Goal: Transaction & Acquisition: Register for event/course

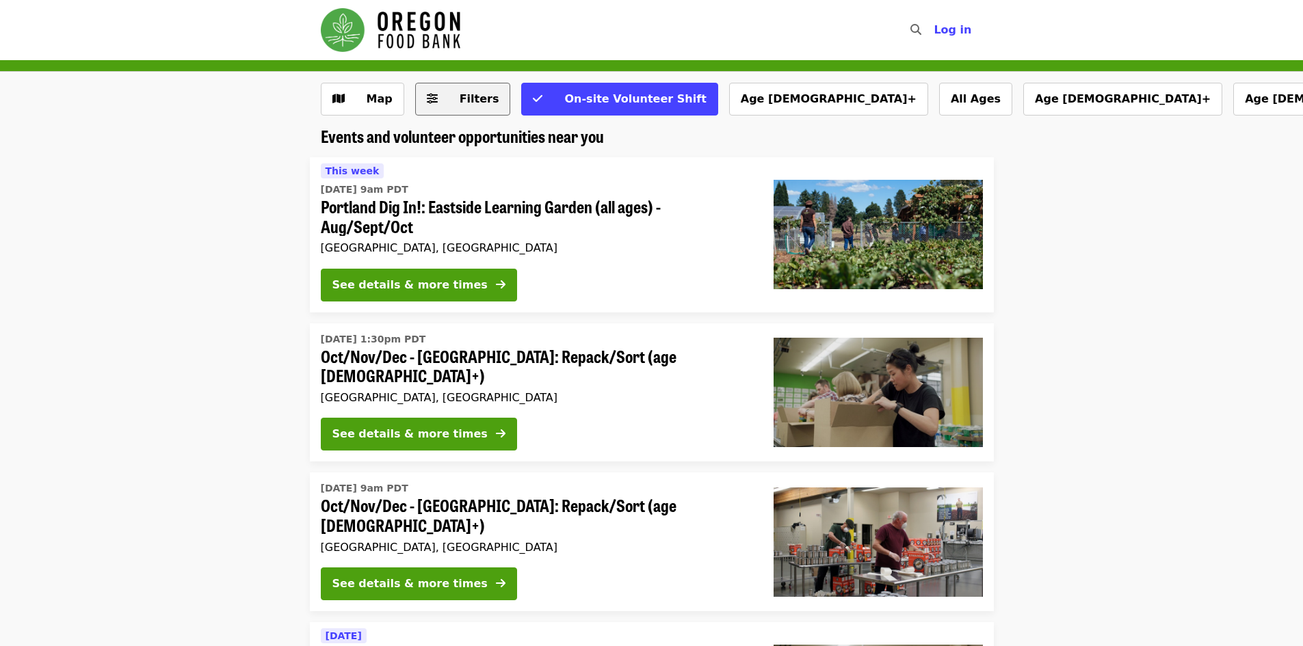
click at [451, 88] on button "Filters" at bounding box center [463, 99] width 96 height 33
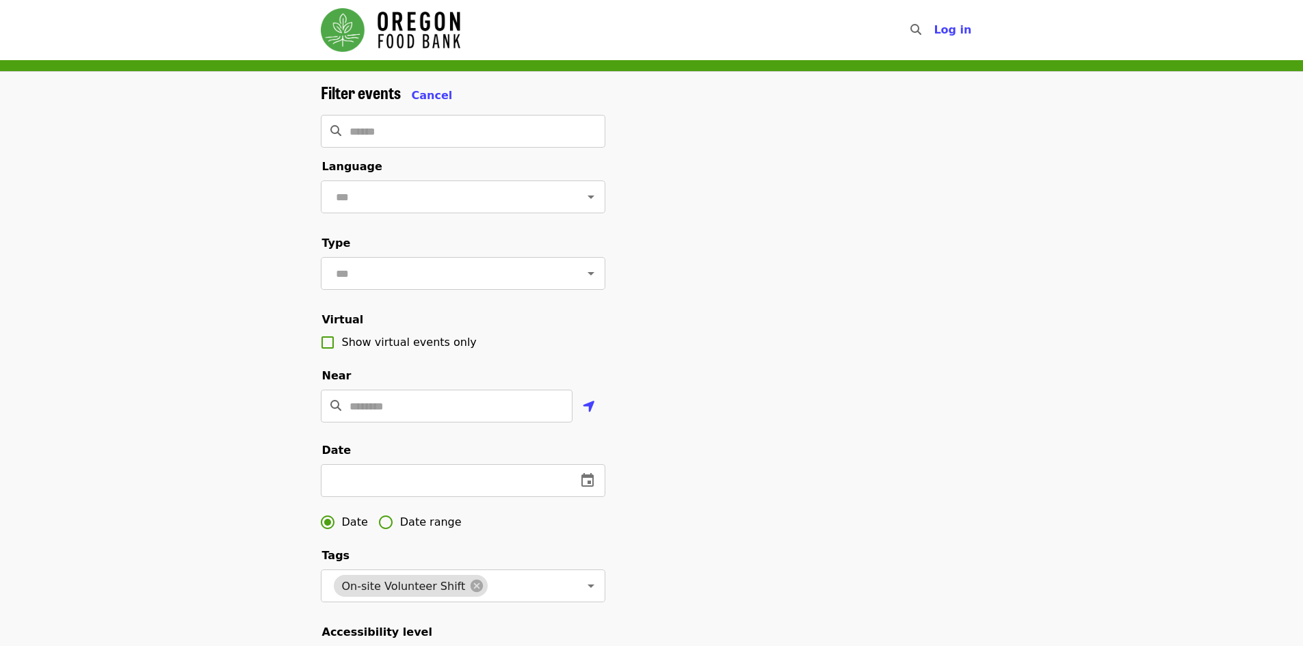
click at [126, 278] on div "Filter events Cancel ​ Language ​ Type ​ Virtual Show virtual events only Near …" at bounding box center [651, 458] width 1303 height 773
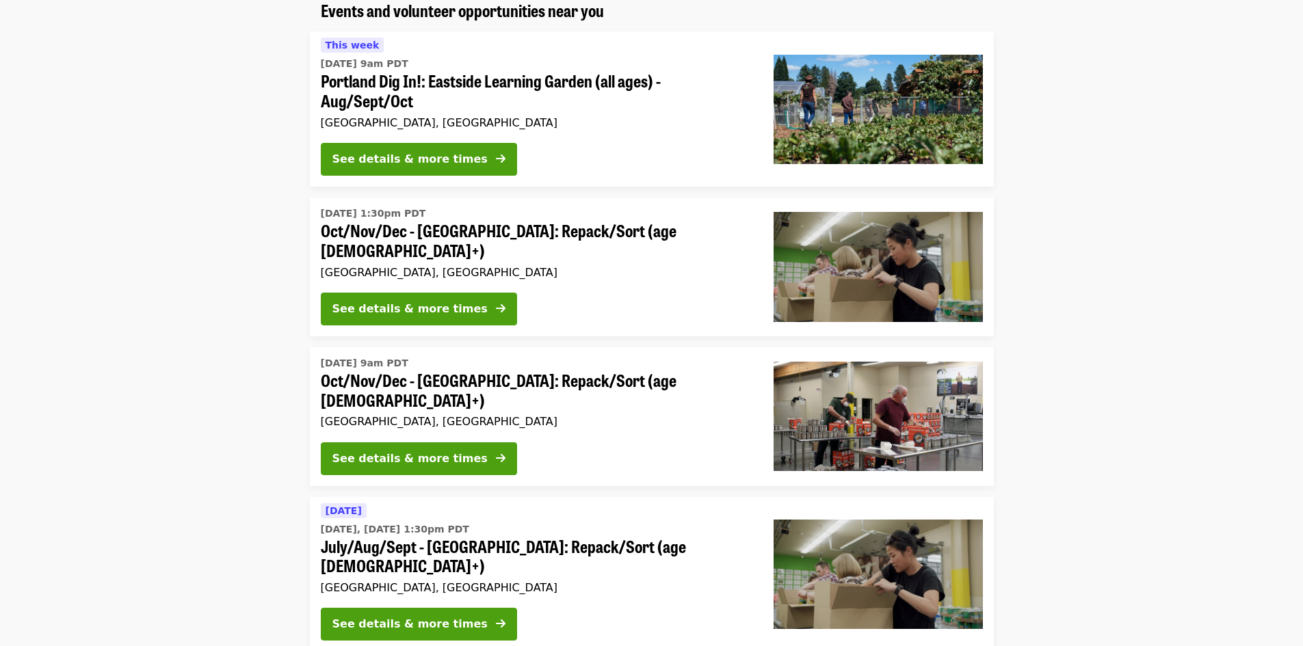
scroll to position [821, 0]
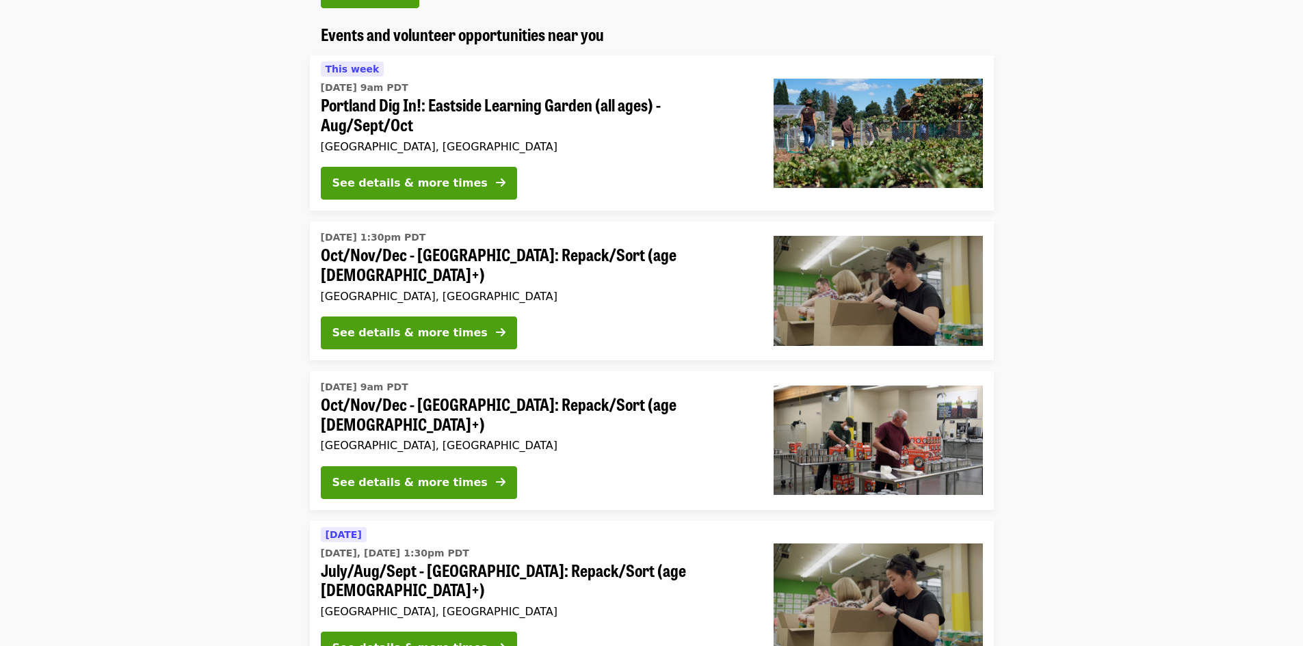
click at [242, 351] on li "[DATE] 1:30pm PDT Oct/Nov/Dec - [GEOGRAPHIC_DATA]: Repack/Sort (age [DEMOGRAPHI…" at bounding box center [651, 291] width 1303 height 139
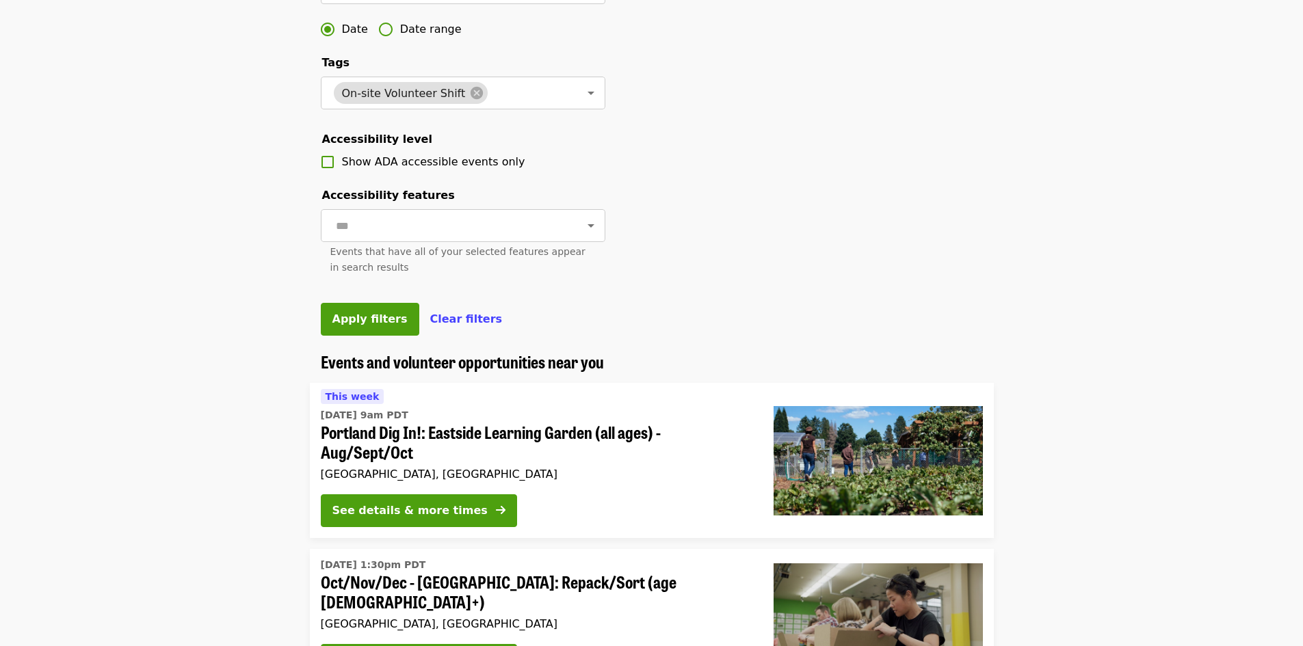
scroll to position [211, 0]
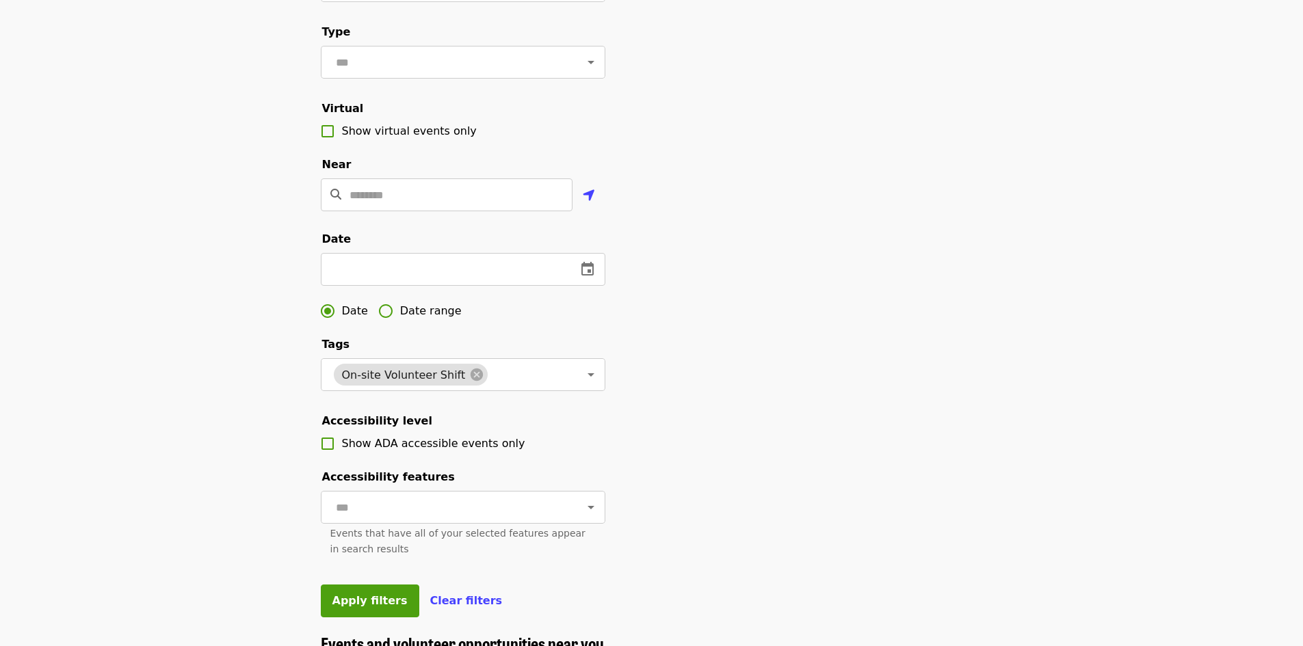
click at [236, 369] on div "Filter events Cancel ​ Language ​ Type ​ Virtual Show virtual events only Near …" at bounding box center [651, 247] width 1303 height 773
click at [590, 278] on icon "change date" at bounding box center [587, 269] width 16 height 16
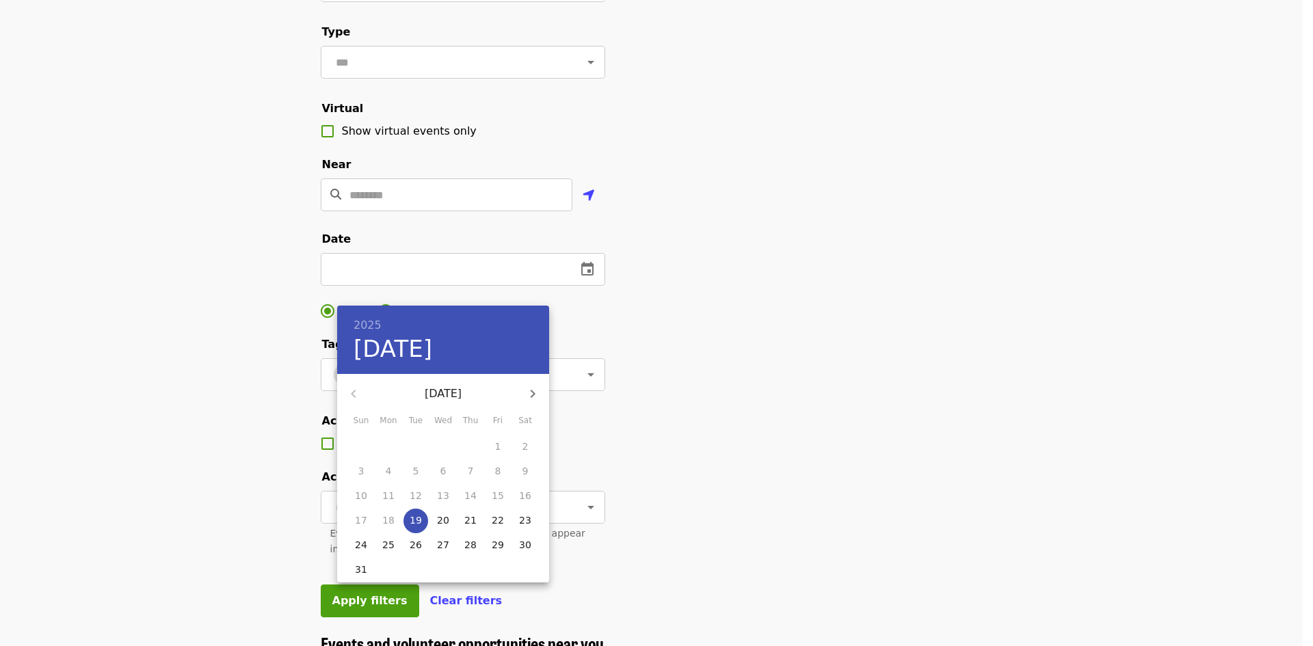
click at [476, 545] on span "28" at bounding box center [470, 545] width 25 height 14
type input "**********"
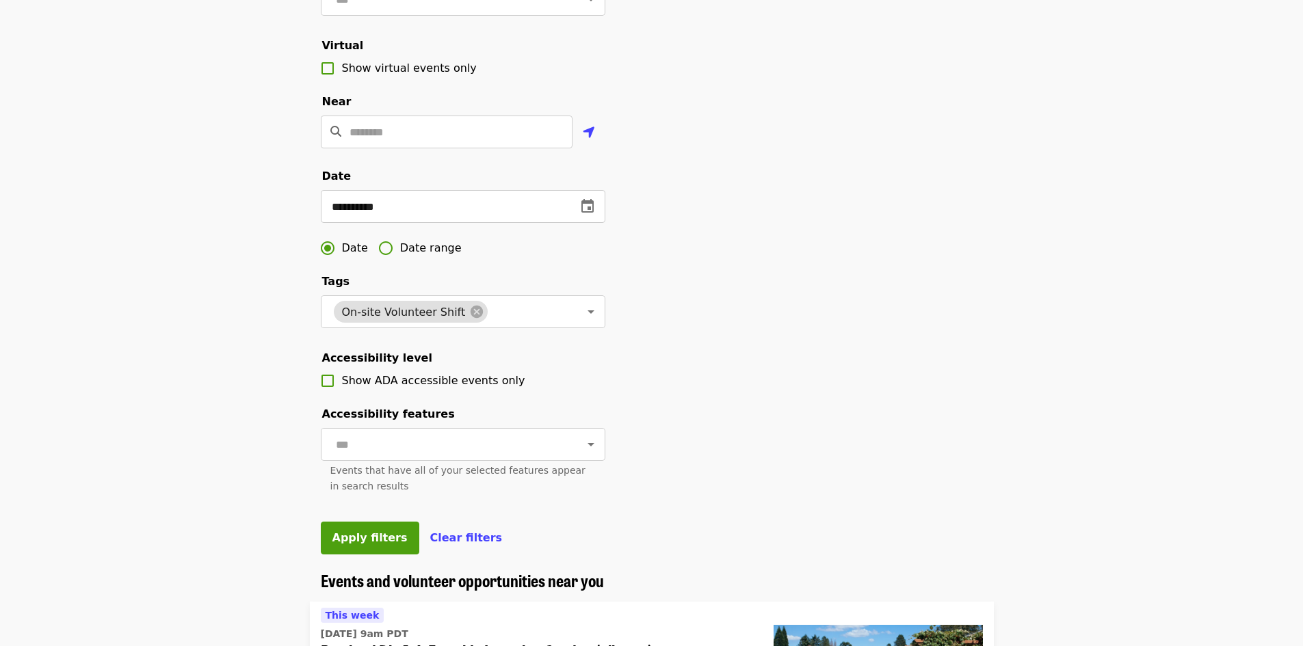
scroll to position [485, 0]
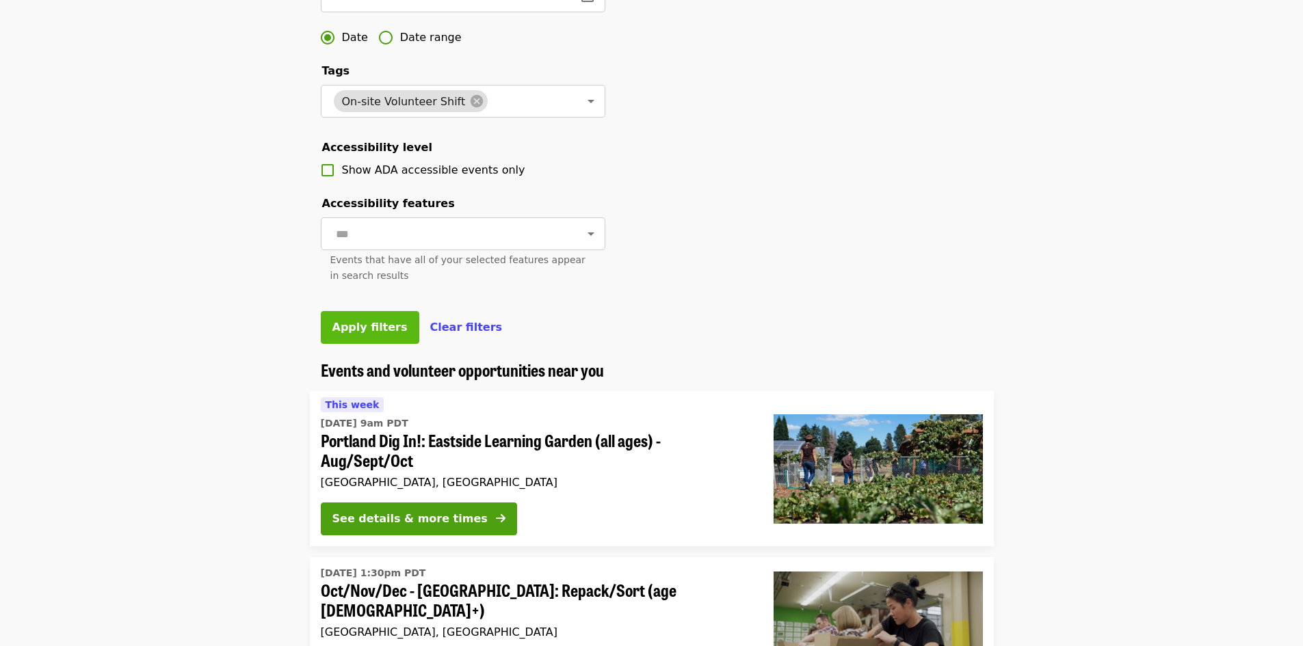
click at [371, 334] on span "Apply filters" at bounding box center [369, 327] width 75 height 13
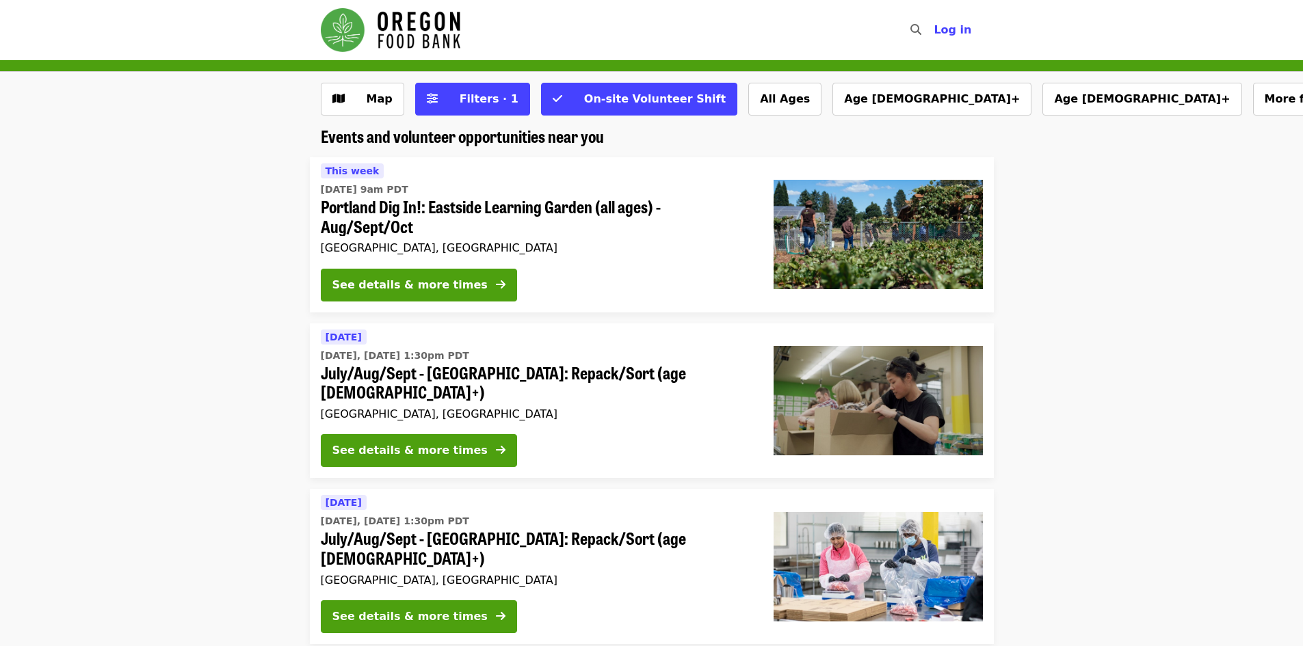
scroll to position [68, 0]
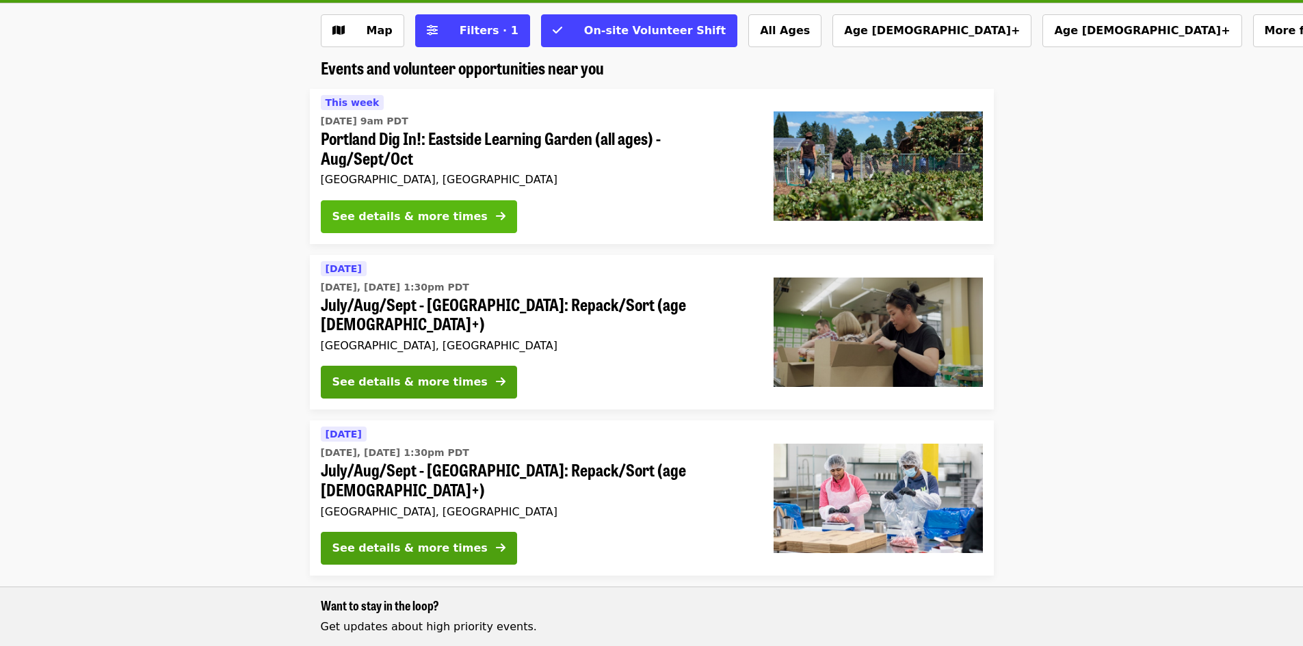
click at [421, 222] on div "See details & more times" at bounding box center [409, 217] width 155 height 16
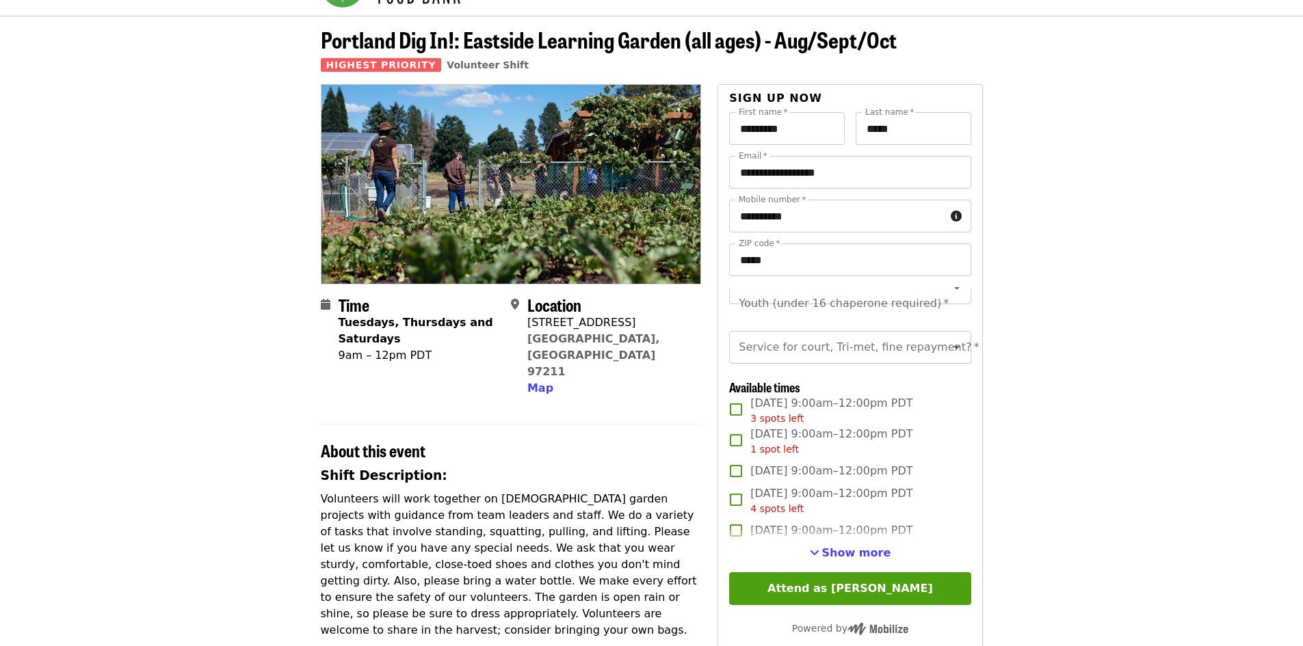
scroll to position [68, 0]
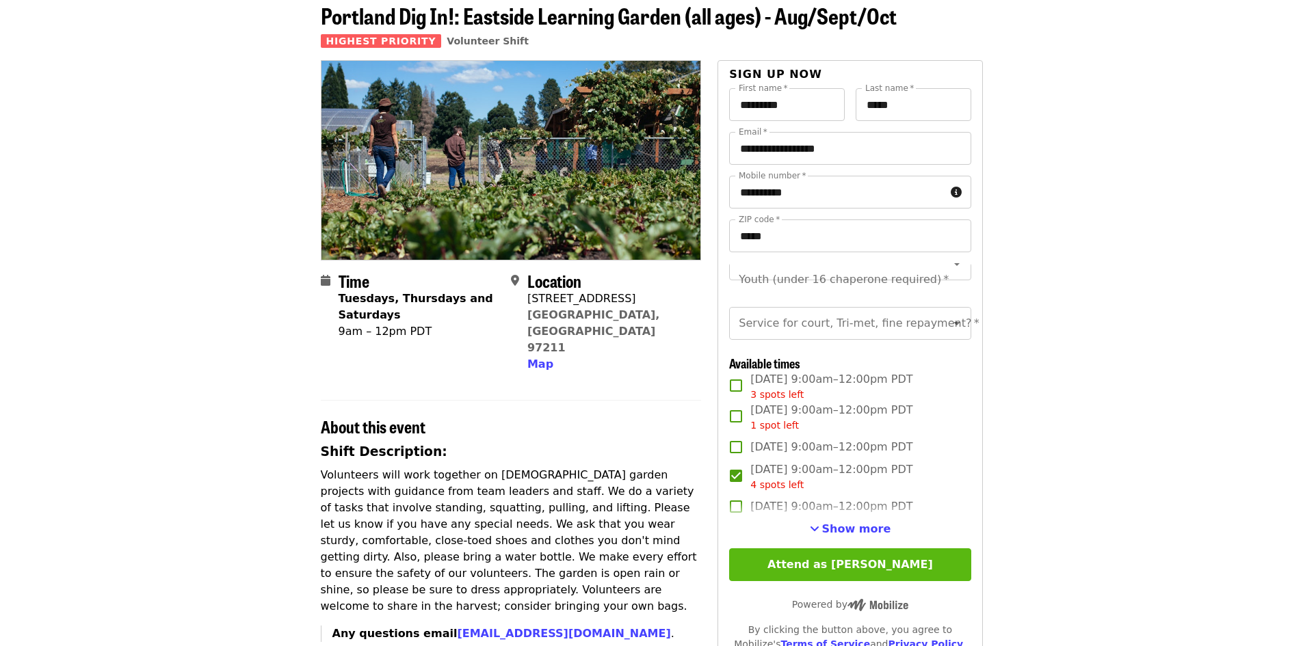
click at [839, 578] on button "Attend as [PERSON_NAME]" at bounding box center [849, 564] width 241 height 33
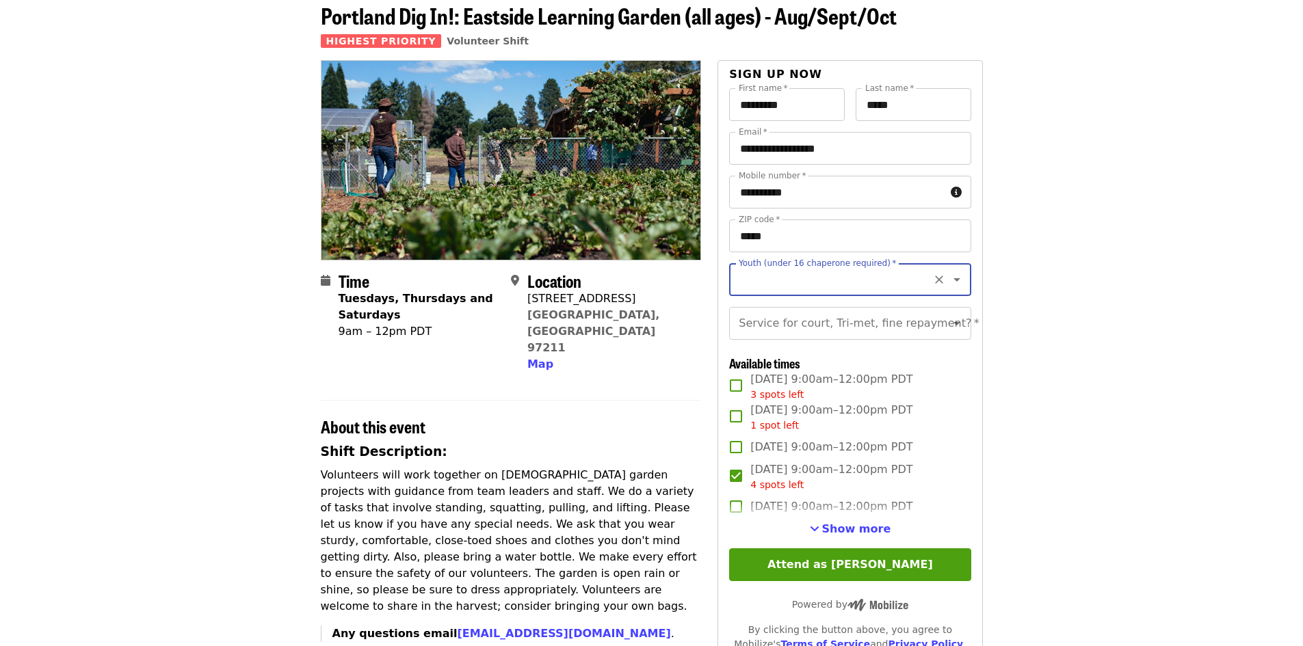
click at [932, 284] on icon "Clear" at bounding box center [939, 280] width 14 height 14
click at [949, 287] on icon "Open" at bounding box center [956, 279] width 16 height 16
click at [747, 315] on li "16 and older" at bounding box center [844, 316] width 231 height 25
type input "**********"
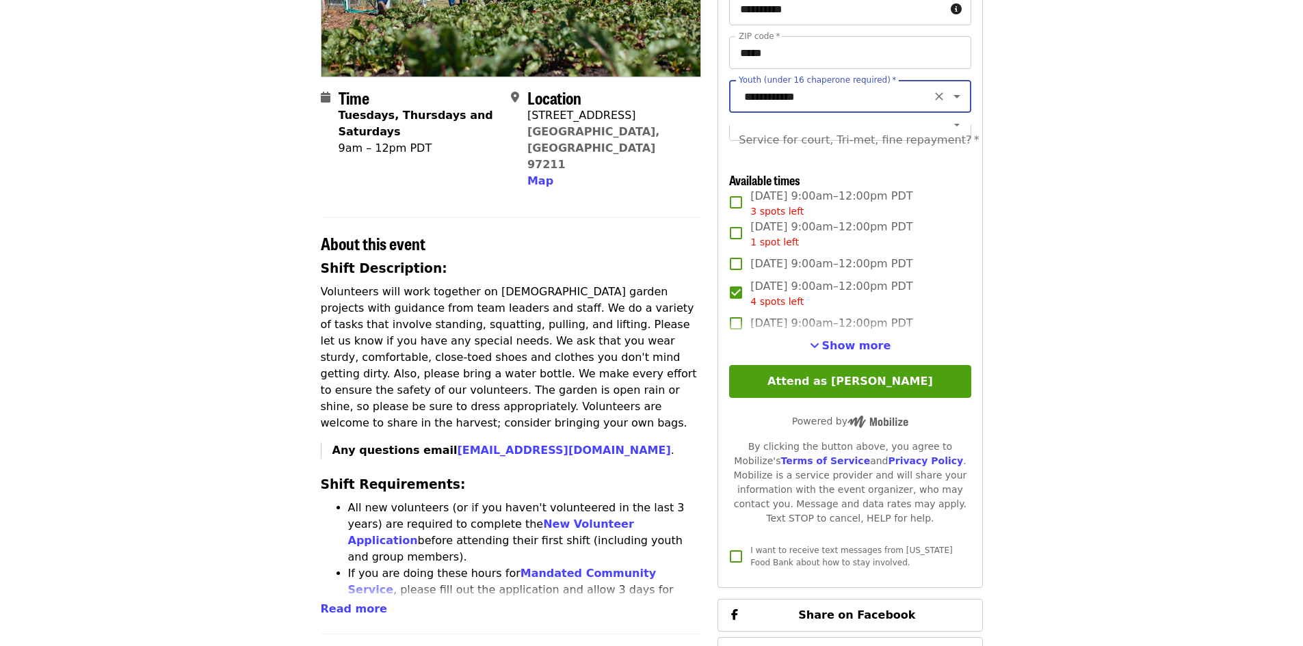
scroll to position [274, 0]
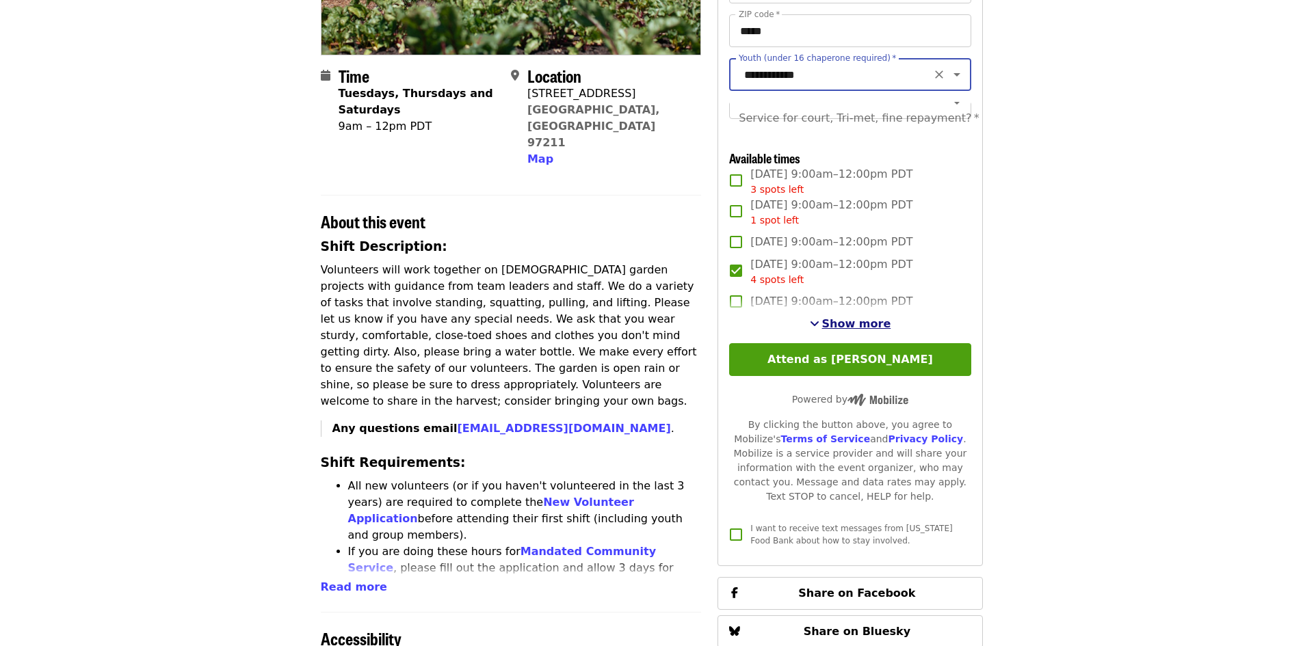
click at [829, 330] on span "Show more" at bounding box center [856, 323] width 69 height 13
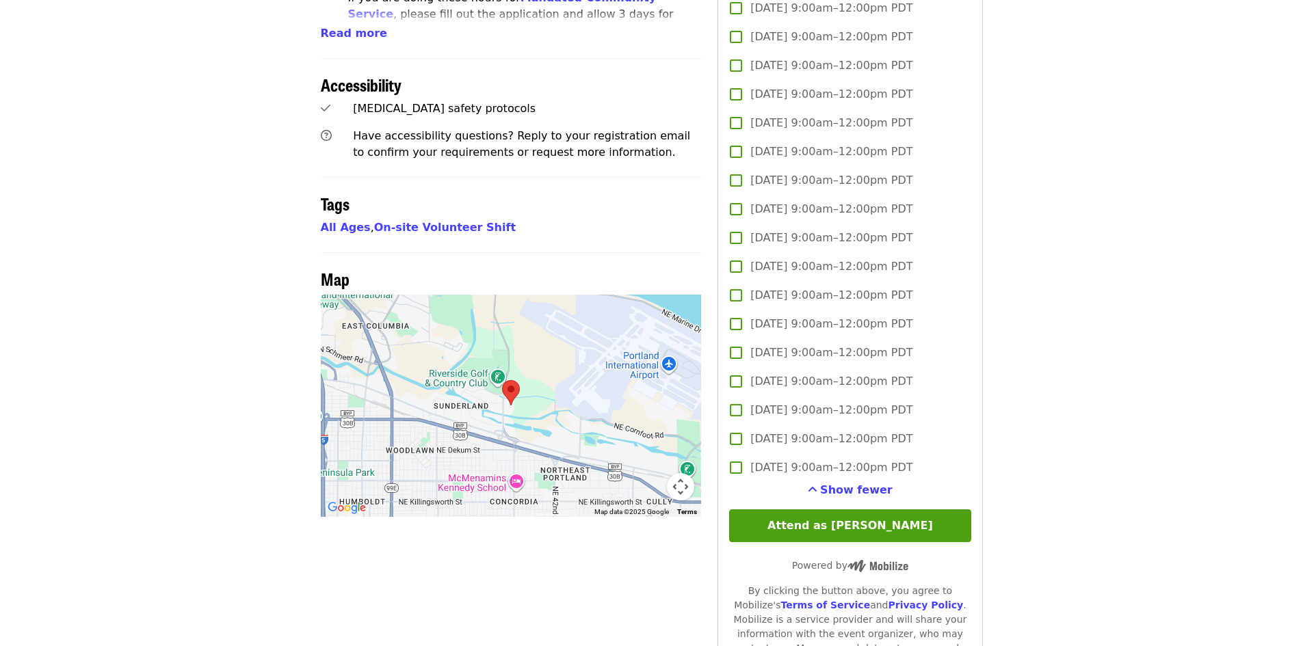
scroll to position [889, 0]
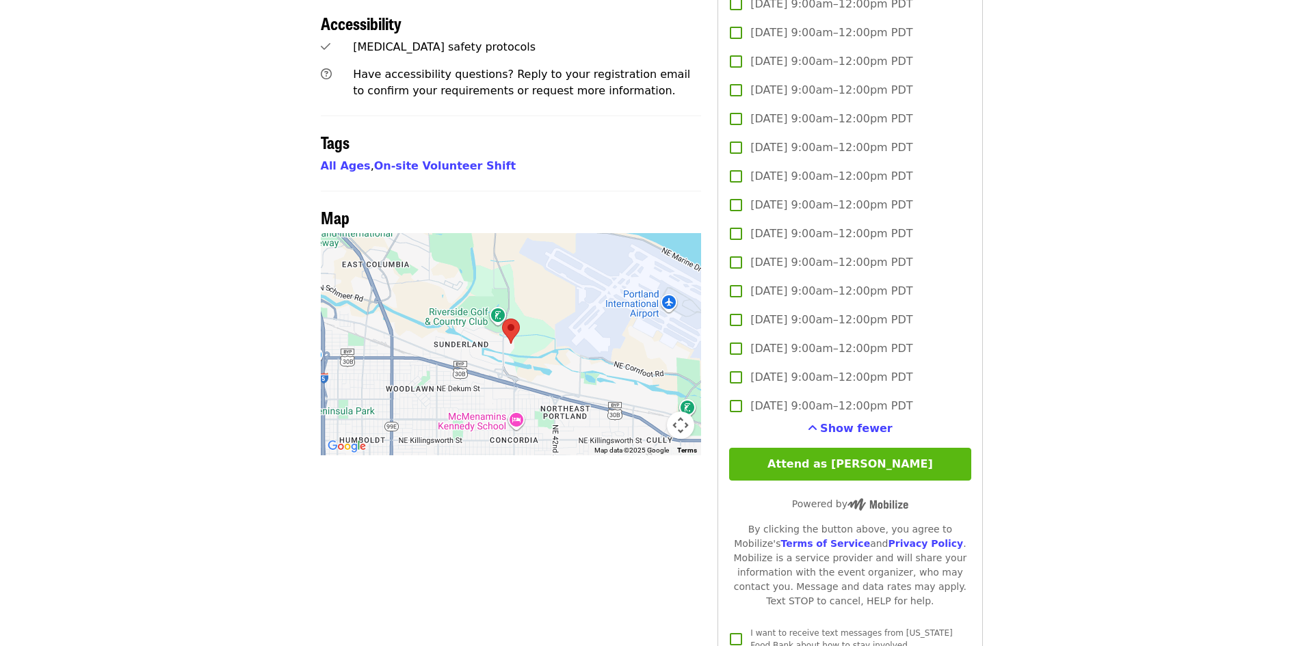
click at [902, 481] on button "Attend as [PERSON_NAME]" at bounding box center [849, 464] width 241 height 33
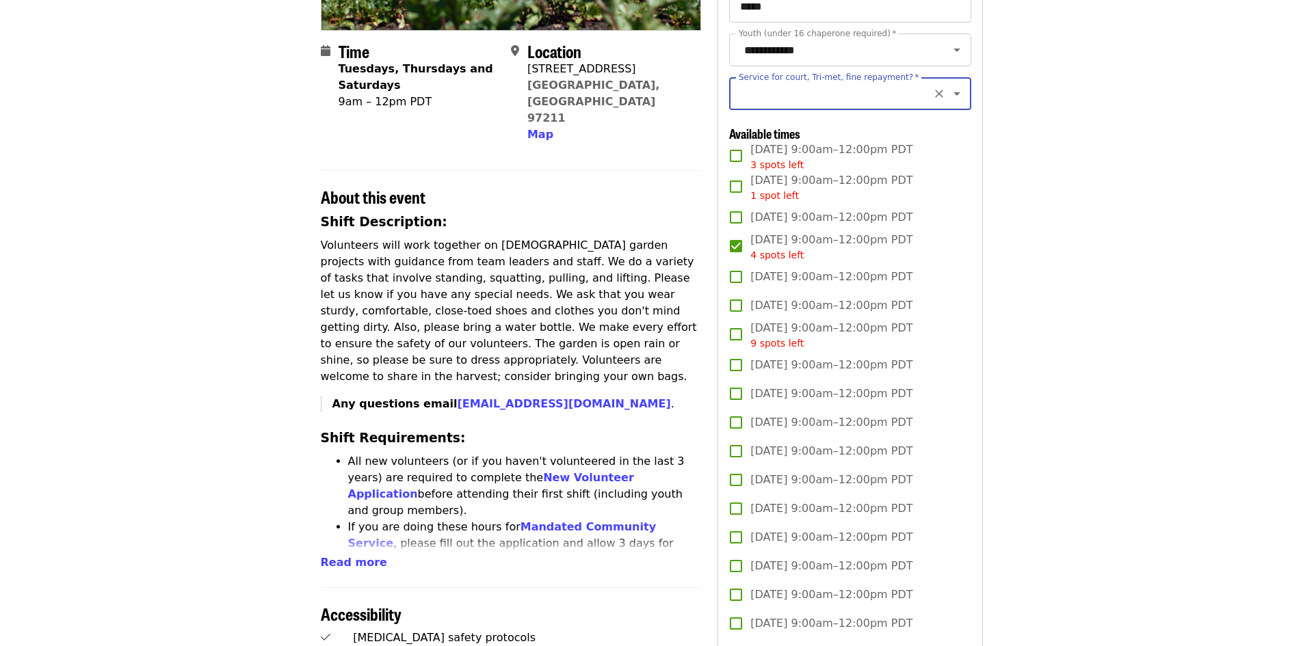
scroll to position [181, 0]
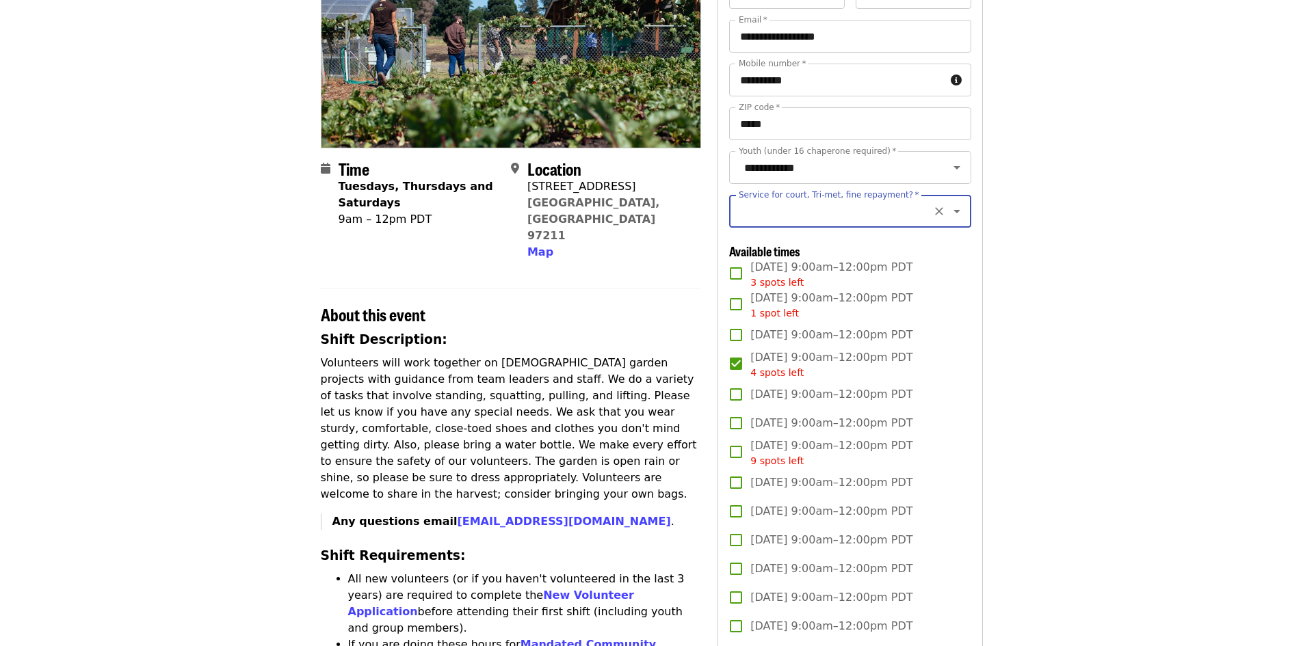
click at [844, 220] on input "Service for court, Tri-met, fine repayment?   *" at bounding box center [833, 211] width 186 height 26
click at [754, 265] on li "No" at bounding box center [844, 258] width 231 height 25
type input "**"
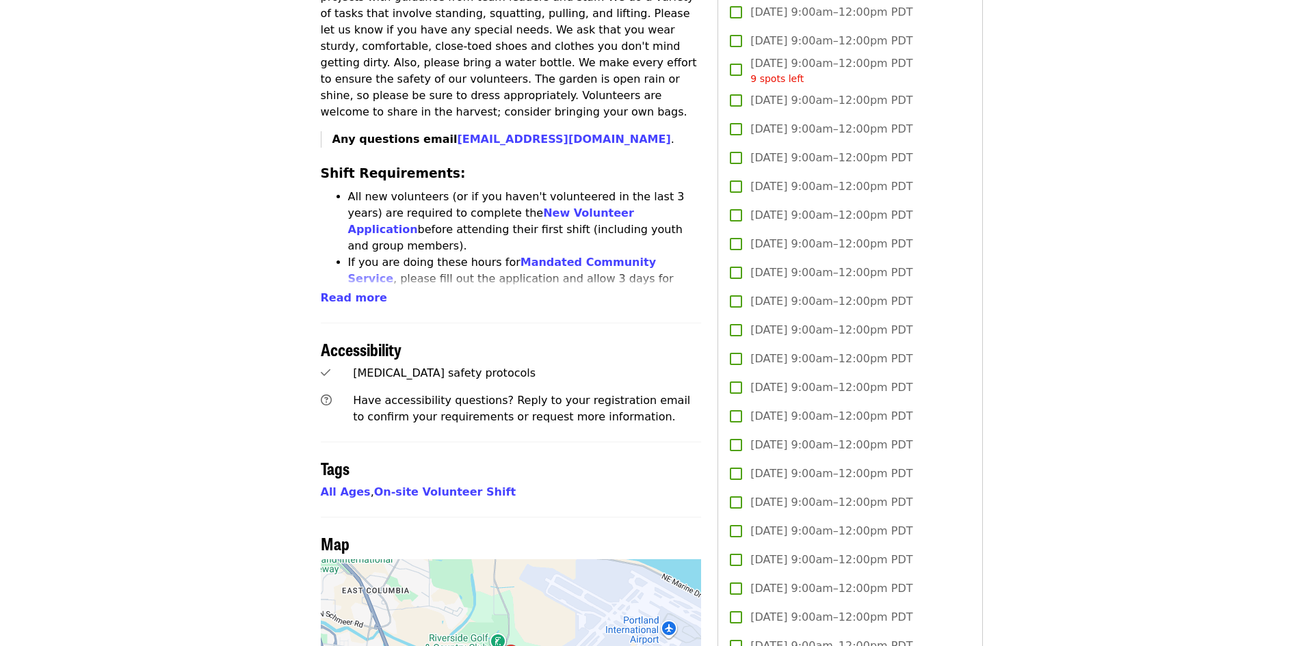
scroll to position [796, 0]
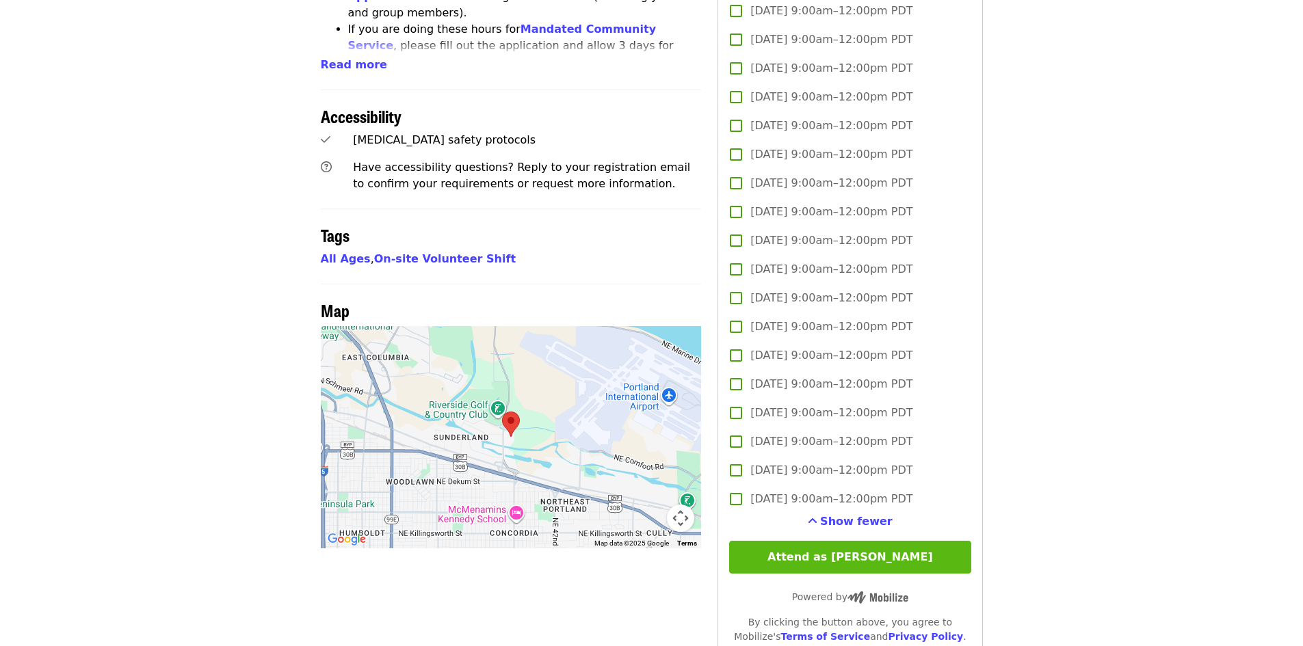
click at [877, 574] on button "Attend as [PERSON_NAME]" at bounding box center [849, 557] width 241 height 33
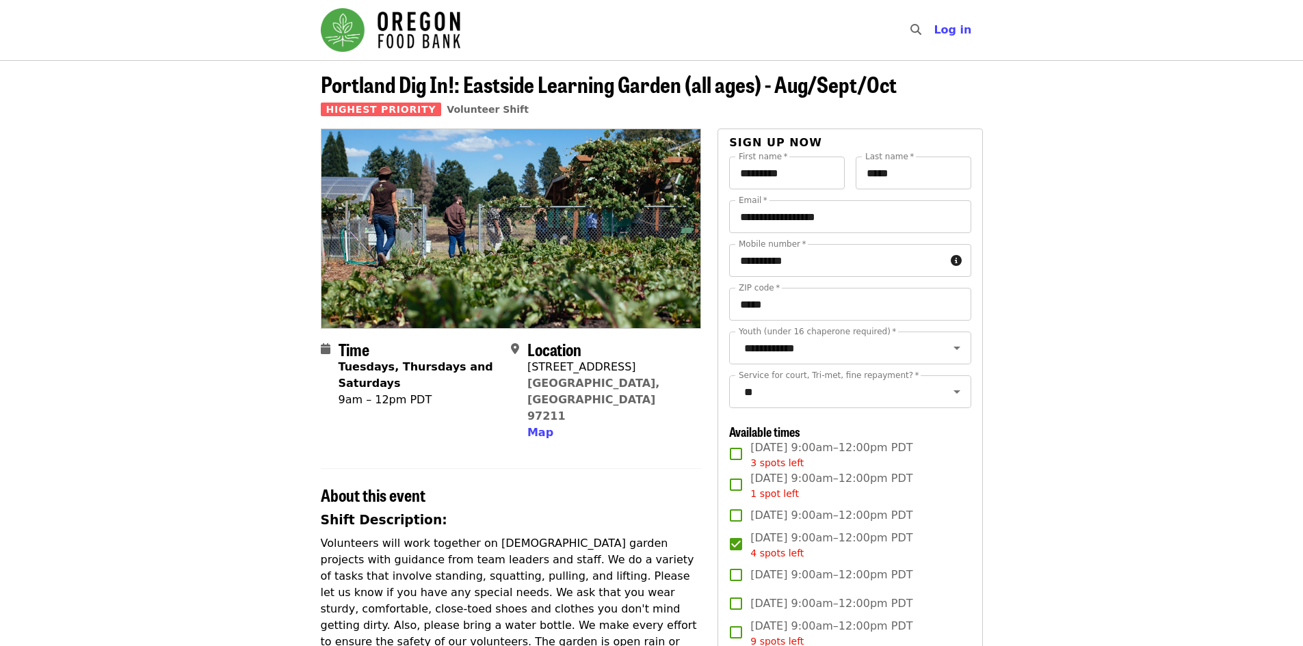
scroll to position [205, 0]
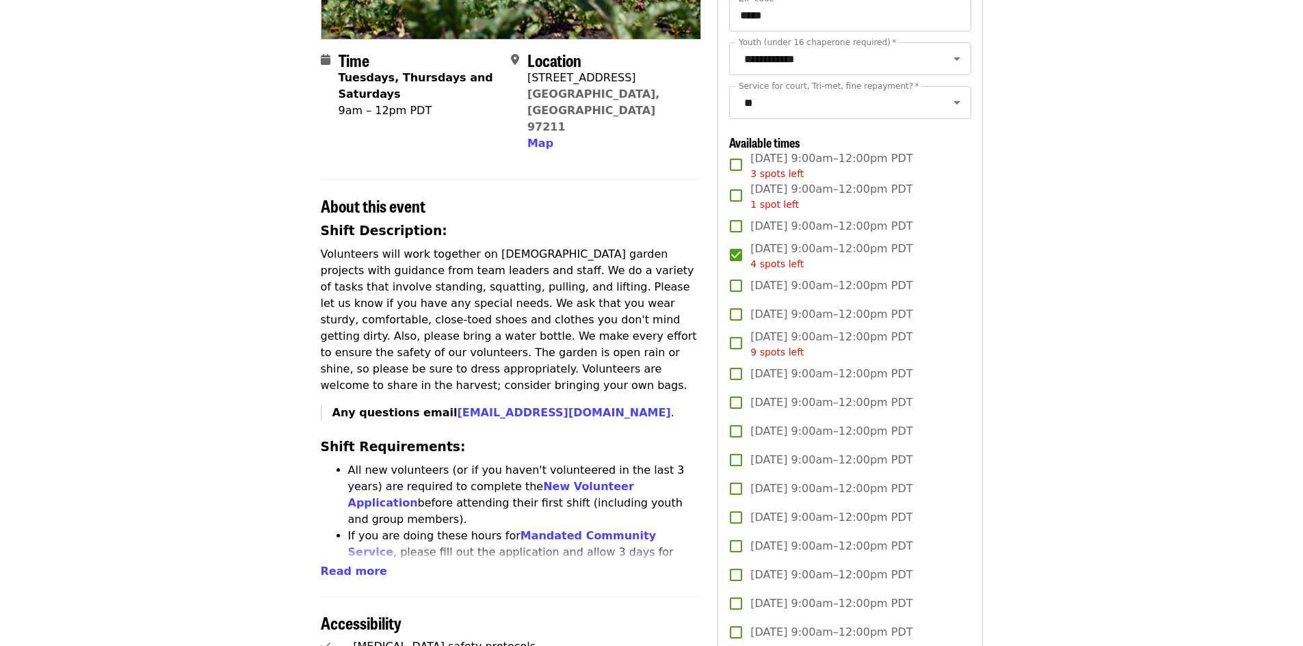
scroll to position [68, 0]
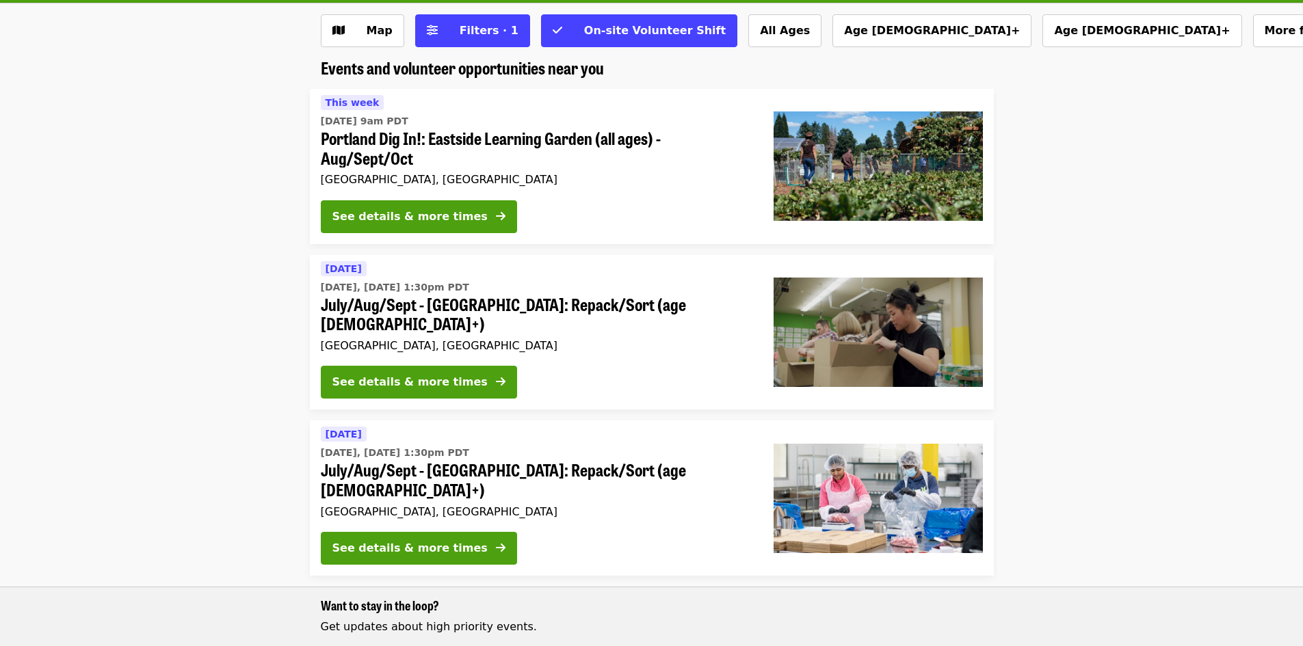
click at [451, 307] on span "July/Aug/Sept - [GEOGRAPHIC_DATA]: Repack/Sort (age [DEMOGRAPHIC_DATA]+)" at bounding box center [536, 315] width 431 height 40
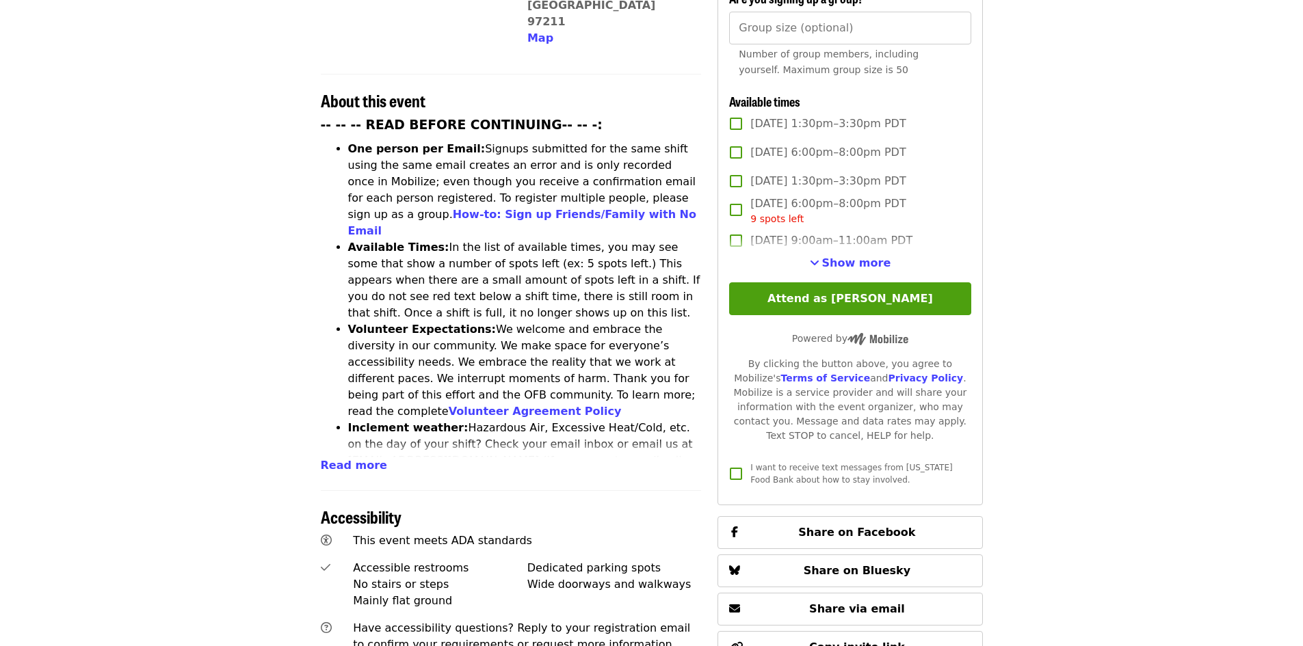
scroll to position [479, 0]
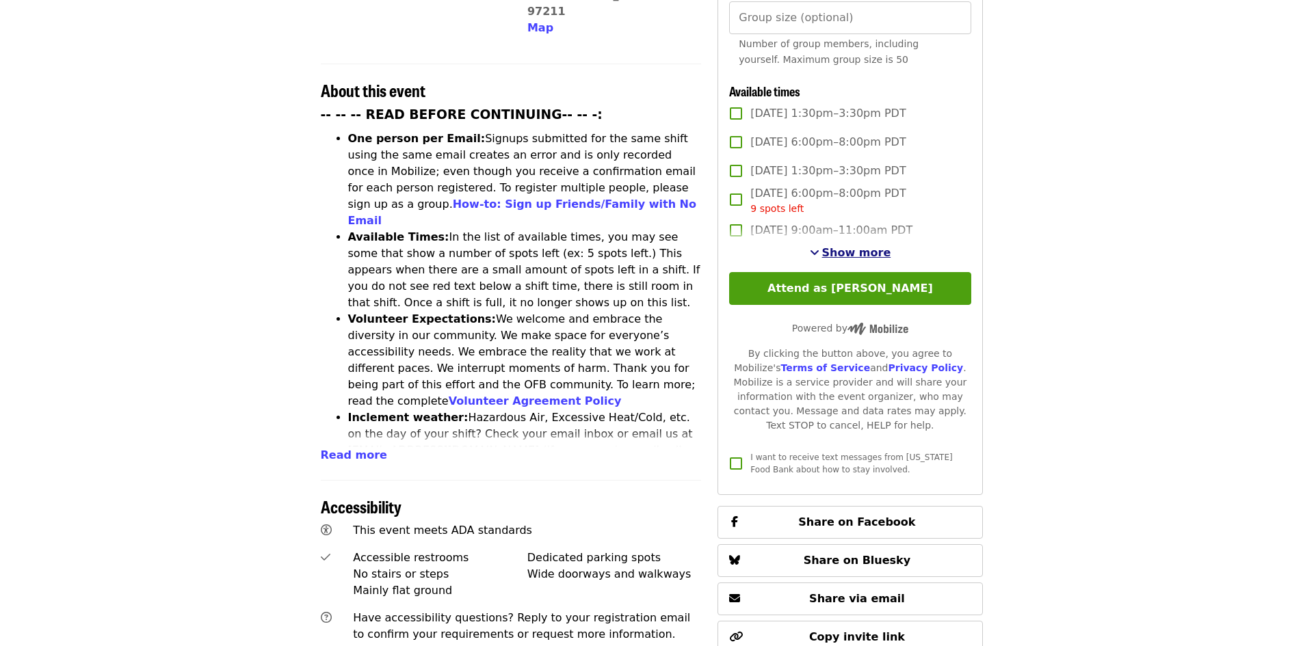
click at [837, 251] on span "Show more" at bounding box center [856, 252] width 69 height 13
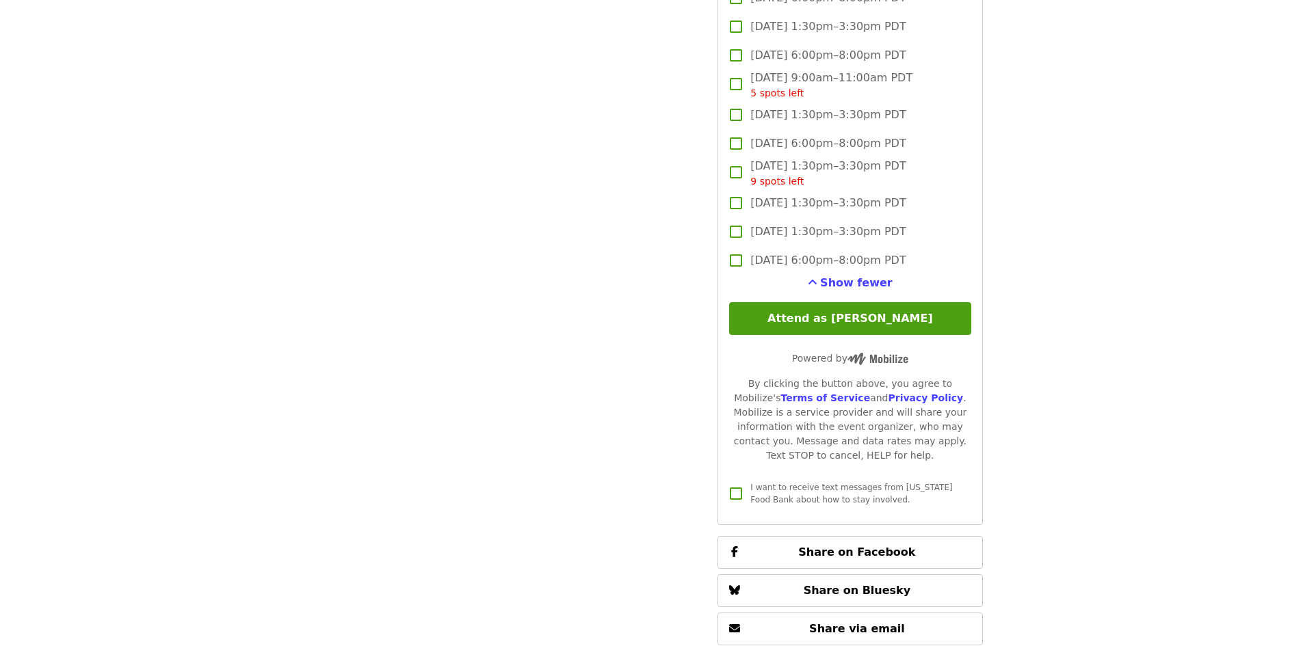
scroll to position [1846, 0]
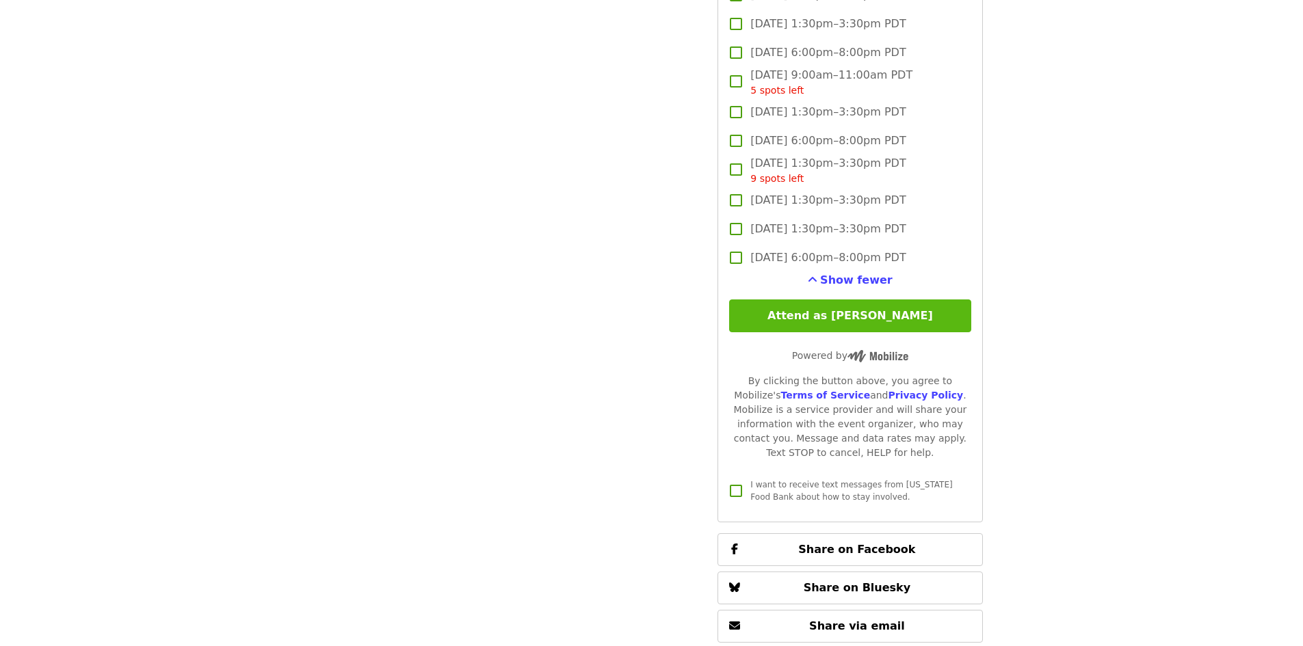
click at [862, 315] on button "Attend as [PERSON_NAME]" at bounding box center [849, 315] width 241 height 33
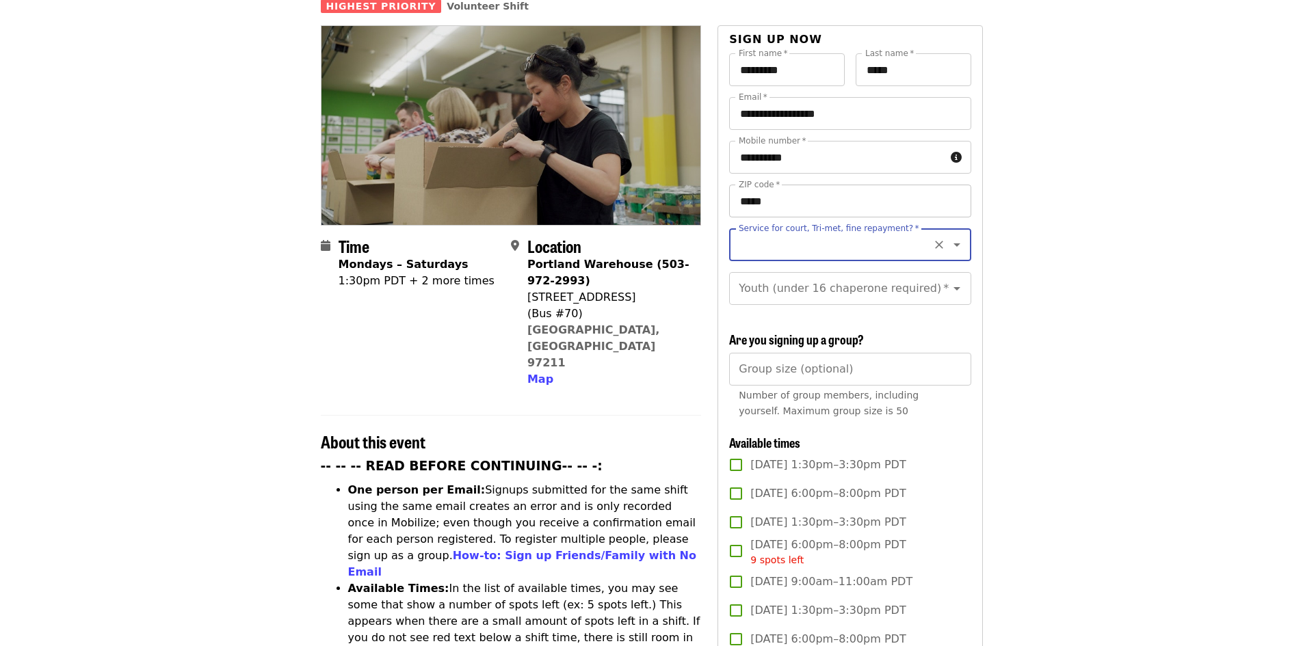
scroll to position [126, 0]
click at [948, 237] on icon "Open" at bounding box center [956, 245] width 16 height 16
click at [760, 266] on li "No" at bounding box center [844, 258] width 231 height 25
type input "**"
click at [755, 282] on input "Youth (under 16 chaperone required)   *" at bounding box center [833, 289] width 186 height 26
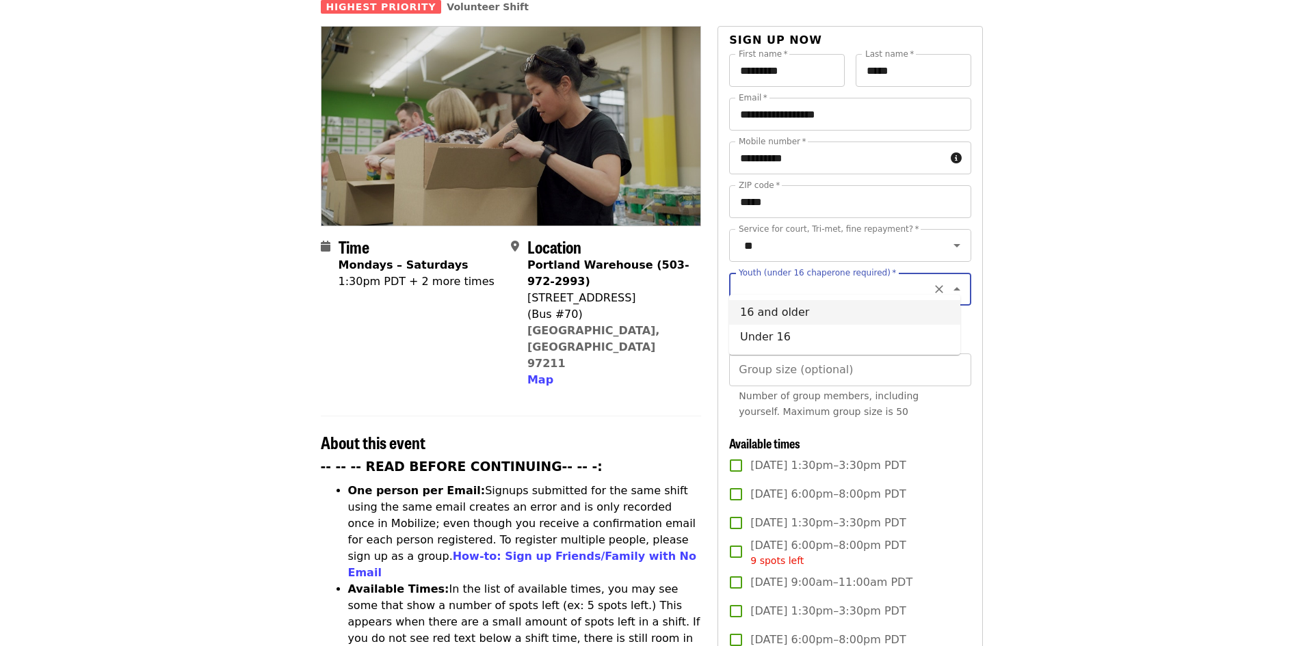
click at [779, 310] on li "16 and older" at bounding box center [844, 312] width 231 height 25
type input "**********"
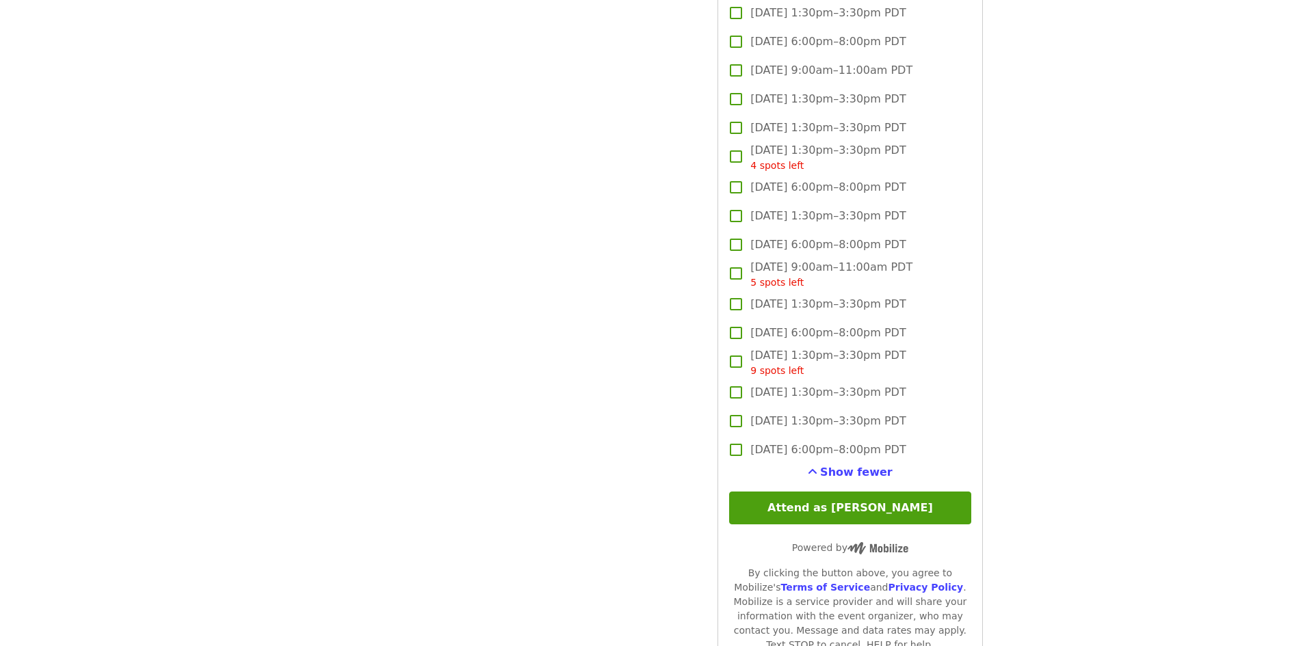
scroll to position [1904, 0]
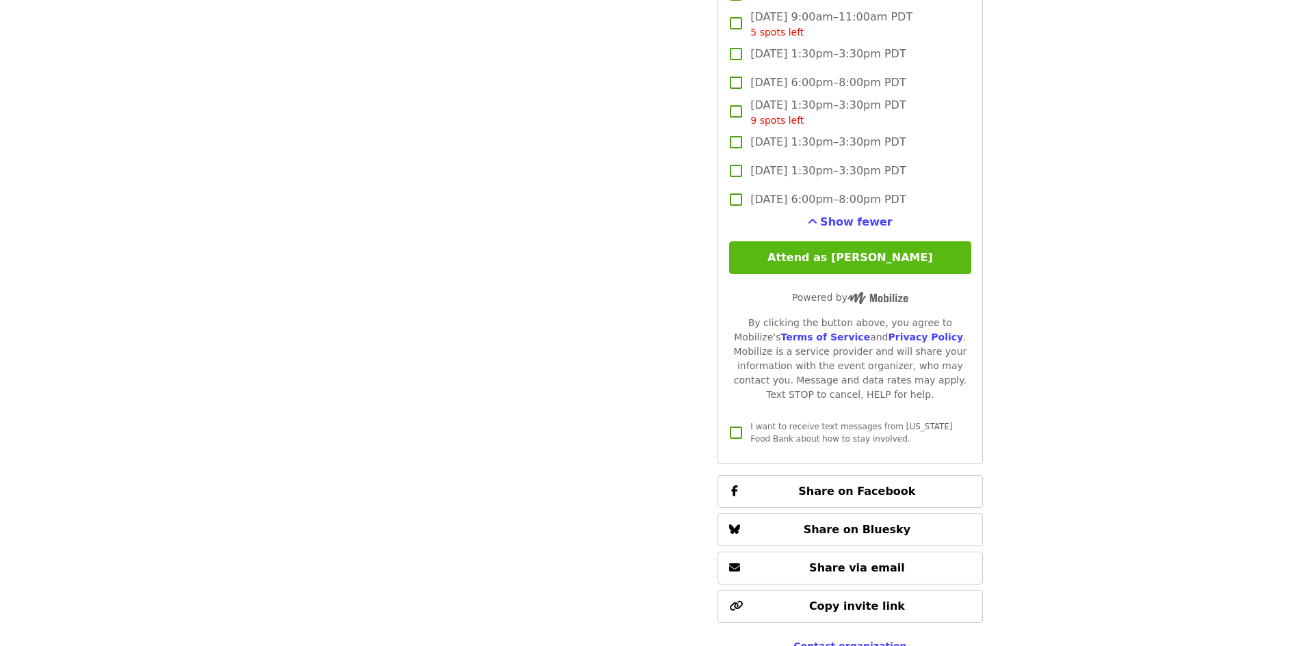
click at [791, 257] on button "Attend as [PERSON_NAME]" at bounding box center [849, 257] width 241 height 33
